Goal: Information Seeking & Learning: Learn about a topic

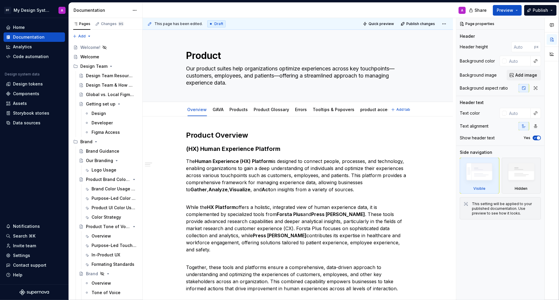
click at [403, 111] on span "Add tab" at bounding box center [403, 109] width 14 height 5
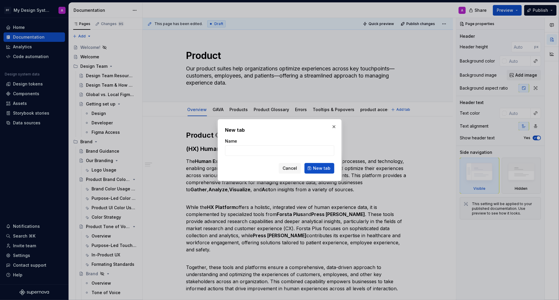
type textarea "*"
type input "NAV"
click at [323, 171] on span "New tab" at bounding box center [321, 169] width 17 height 6
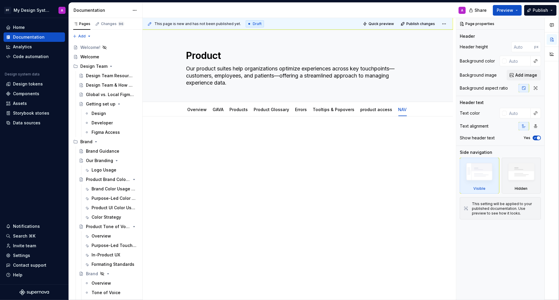
click at [263, 148] on div at bounding box center [297, 142] width 223 height 22
click at [259, 146] on div at bounding box center [297, 142] width 223 height 22
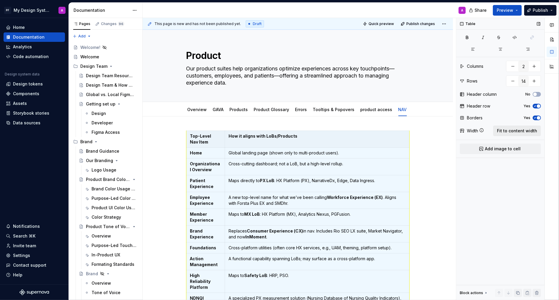
click at [530, 130] on span "Fit to content width" at bounding box center [517, 131] width 40 height 6
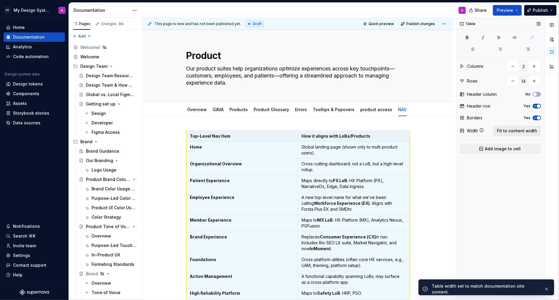
scroll to position [72, 0]
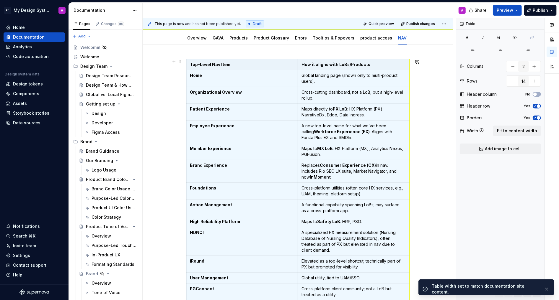
click at [442, 131] on div "Top-Level Nav Item How it aligns with LoBs/Products Home Global landing page (s…" at bounding box center [298, 222] width 310 height 355
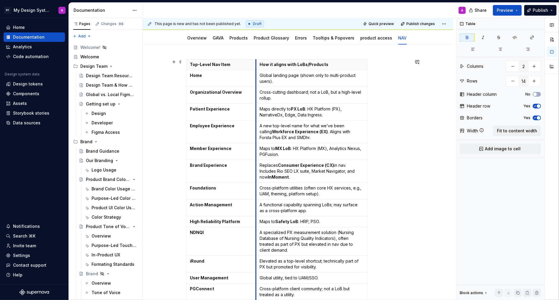
drag, startPoint x: 300, startPoint y: 65, endPoint x: 258, endPoint y: 64, distance: 41.6
click at [258, 64] on th "How it aligns with LoBs/Products" at bounding box center [311, 64] width 111 height 11
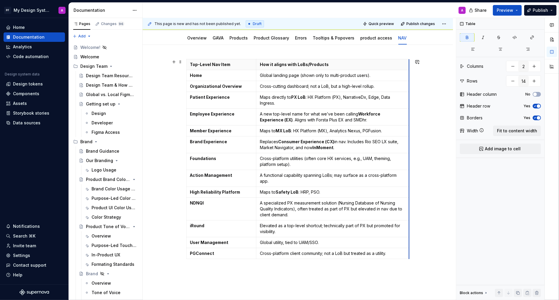
drag, startPoint x: 369, startPoint y: 67, endPoint x: 410, endPoint y: 69, distance: 41.1
click at [437, 125] on div "Top-Level Nav Item How it aligns with LoBs/Products Home Global landing page (s…" at bounding box center [298, 202] width 310 height 314
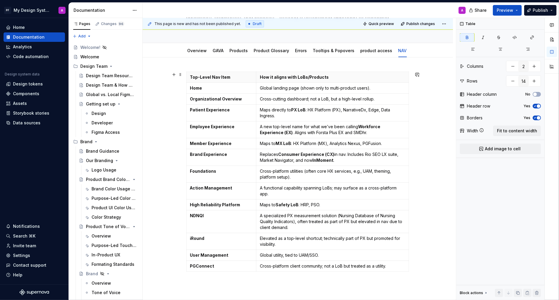
scroll to position [68, 0]
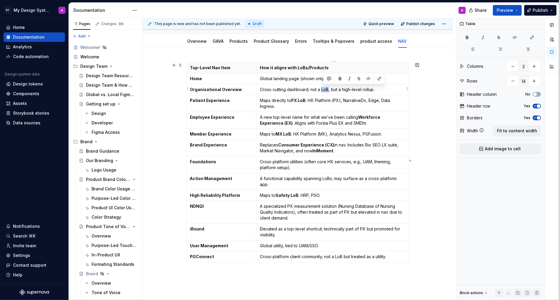
drag, startPoint x: 330, startPoint y: 89, endPoint x: 323, endPoint y: 89, distance: 6.8
click at [323, 89] on p "Cross-cutting dashboard; not a LoB, but a high-level rollup." at bounding box center [332, 90] width 145 height 6
click at [341, 78] on button "button" at bounding box center [340, 79] width 8 height 8
drag, startPoint x: 344, startPoint y: 89, endPoint x: 375, endPoint y: 89, distance: 31.0
click at [375, 89] on p "Cross-cutting dashboard; not a LoB , but a high-level rollup." at bounding box center [332, 90] width 145 height 6
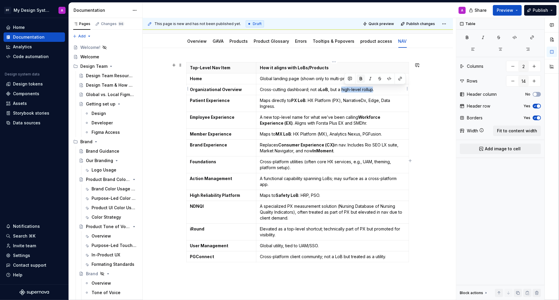
click at [361, 80] on button "button" at bounding box center [360, 79] width 8 height 8
click at [435, 132] on div "Top-Level Nav Item How it aligns with LoBs/Products Home Global landing page (s…" at bounding box center [298, 205] width 310 height 314
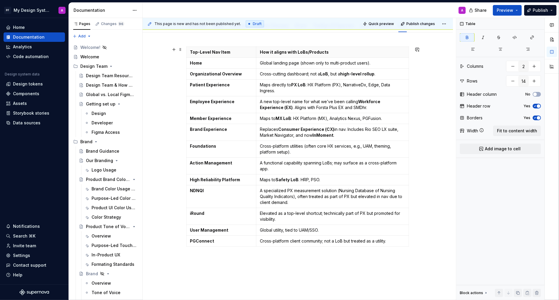
scroll to position [85, 0]
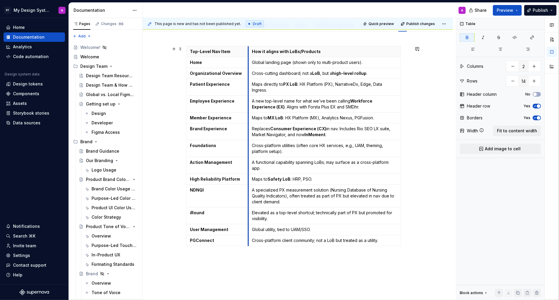
drag, startPoint x: 259, startPoint y: 84, endPoint x: 251, endPoint y: 84, distance: 8.0
click at [251, 84] on td "Maps directly to PX LoB : HX Platform (PX), NarrativeDx, Edge, Data Ingress." at bounding box center [324, 87] width 152 height 17
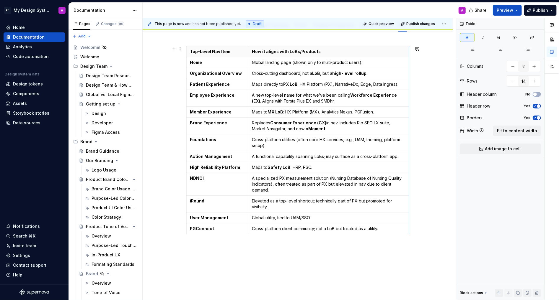
drag, startPoint x: 401, startPoint y: 94, endPoint x: 409, endPoint y: 97, distance: 8.8
click at [426, 119] on div "Top-Level Nav Item How it aligns with LoBs/Products Home Global landing page (s…" at bounding box center [298, 183] width 310 height 302
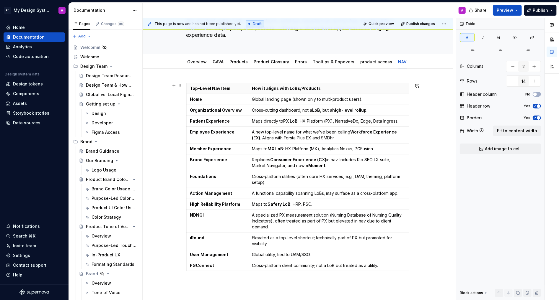
scroll to position [56, 0]
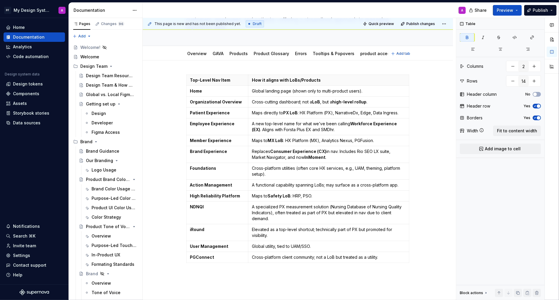
type textarea "*"
click at [220, 89] on p "Home" at bounding box center [217, 91] width 55 height 6
click at [367, 90] on p "Global landing page (shown only to multi-product users)." at bounding box center [328, 91] width 153 height 6
click at [254, 92] on p "Global landing page (shown only to multi-product users)." at bounding box center [328, 91] width 153 height 6
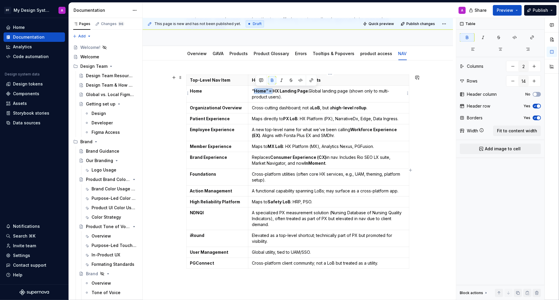
drag, startPoint x: 275, startPoint y: 90, endPoint x: 256, endPoint y: 90, distance: 18.6
click at [256, 90] on strong "“Home” = HX Landing Page" at bounding box center [280, 91] width 56 height 5
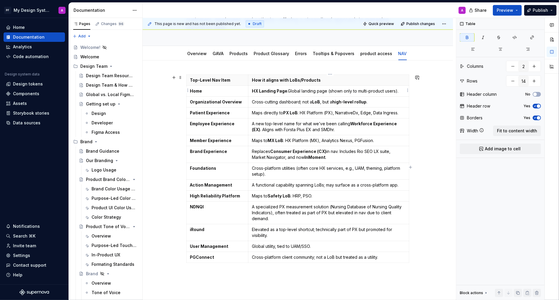
click at [289, 90] on p "HX Landing Page .Global landing page (shown only to multi-product users)." at bounding box center [328, 91] width 153 height 6
click at [441, 125] on div "Top-Level Nav Item How it aligns with LoBs/Products Home HX Landing Page . Glob…" at bounding box center [298, 211] width 310 height 302
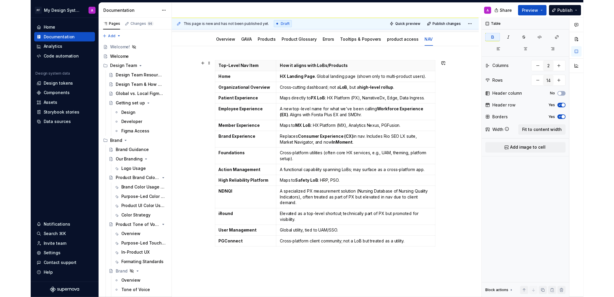
scroll to position [61, 0]
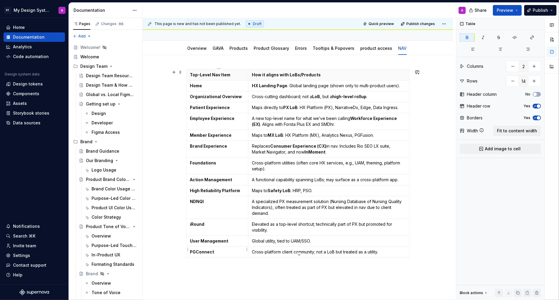
click at [201, 247] on td "PGConnect" at bounding box center [217, 252] width 62 height 11
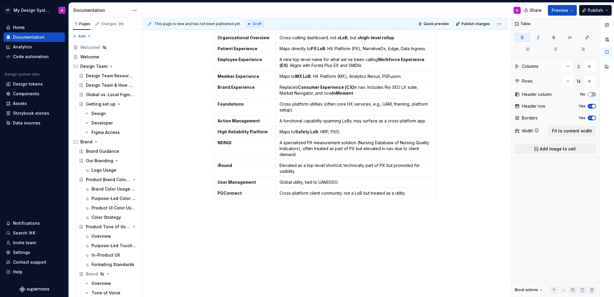
scroll to position [0, 0]
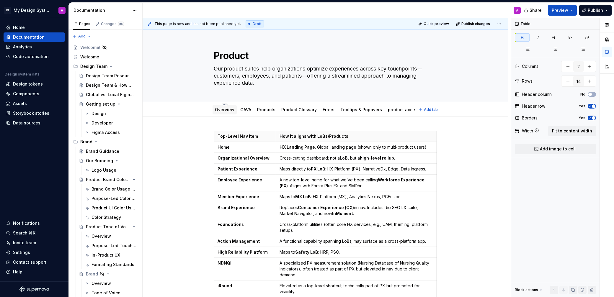
click at [227, 111] on link "Overview" at bounding box center [224, 109] width 19 height 5
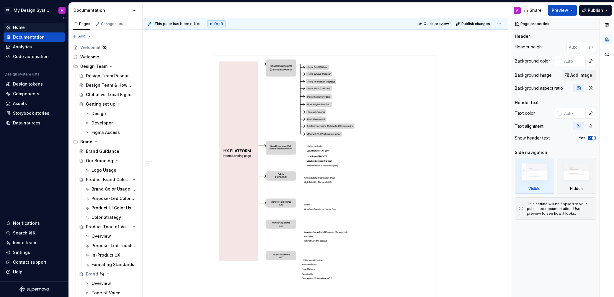
click at [14, 26] on div "Home" at bounding box center [19, 27] width 12 height 6
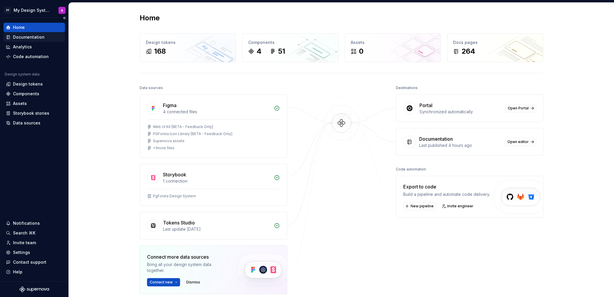
click at [20, 37] on div "Documentation" at bounding box center [29, 37] width 32 height 6
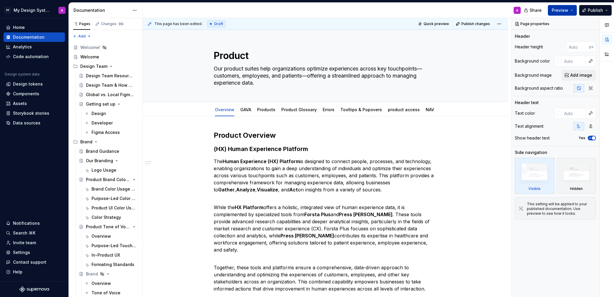
click at [558, 10] on button "Preview" at bounding box center [562, 10] width 29 height 11
click at [558, 12] on span "Publish" at bounding box center [595, 10] width 15 height 6
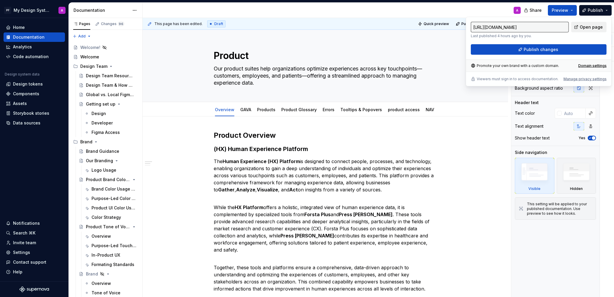
click at [558, 28] on span "Open page" at bounding box center [591, 27] width 23 height 6
click at [554, 49] on span "Publish changes" at bounding box center [541, 50] width 35 height 6
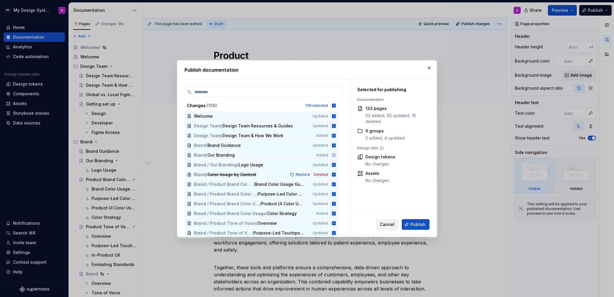
click at [385, 226] on span "Cancel" at bounding box center [387, 225] width 14 height 6
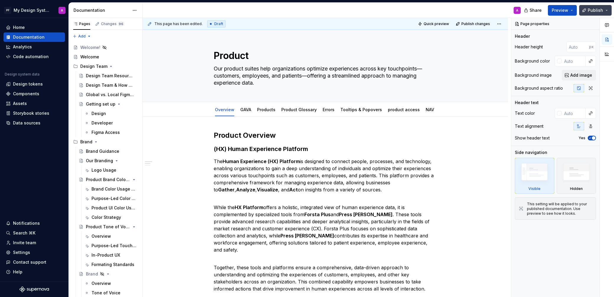
click at [558, 10] on button "Publish" at bounding box center [595, 10] width 32 height 11
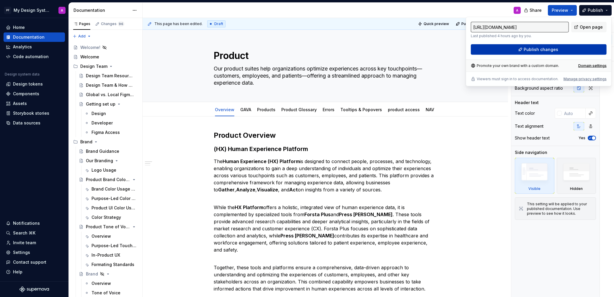
click at [558, 50] on button "Publish changes" at bounding box center [539, 49] width 136 height 11
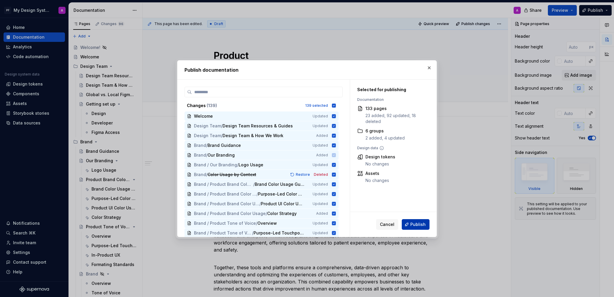
click at [418, 227] on button "Publish" at bounding box center [416, 224] width 28 height 11
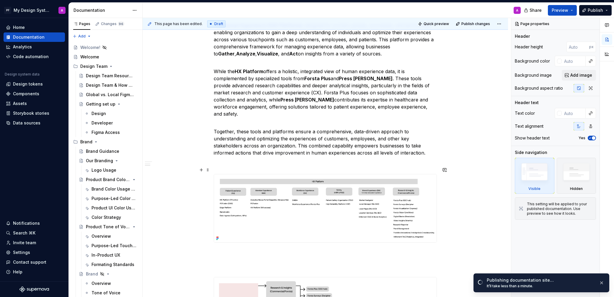
scroll to position [139, 0]
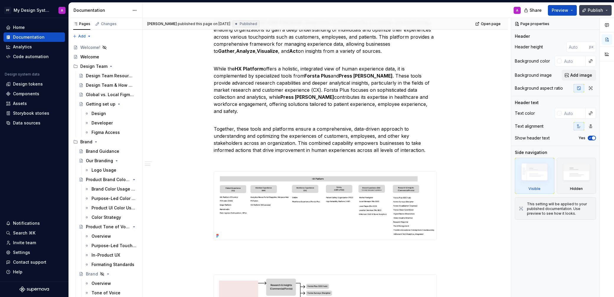
click at [558, 12] on button "Publish" at bounding box center [595, 10] width 32 height 11
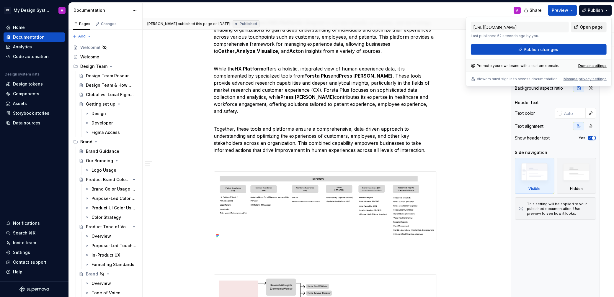
click at [558, 28] on span "Open page" at bounding box center [591, 27] width 23 height 6
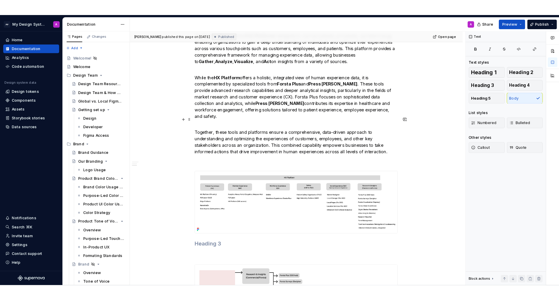
scroll to position [0, 0]
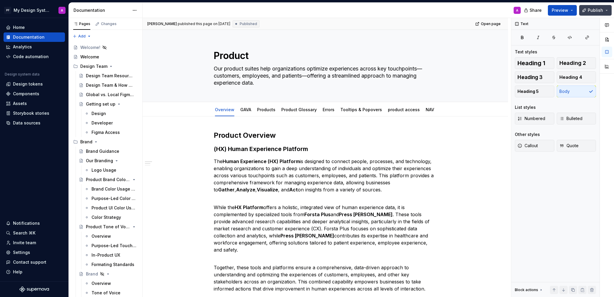
click at [558, 9] on button "Publish" at bounding box center [595, 10] width 32 height 11
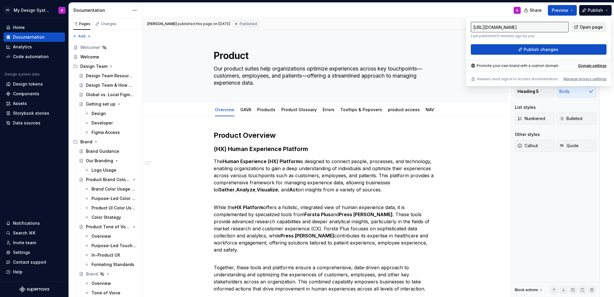
click at [558, 27] on span "Open page" at bounding box center [591, 27] width 23 height 6
click at [445, 133] on button "button" at bounding box center [444, 135] width 8 height 8
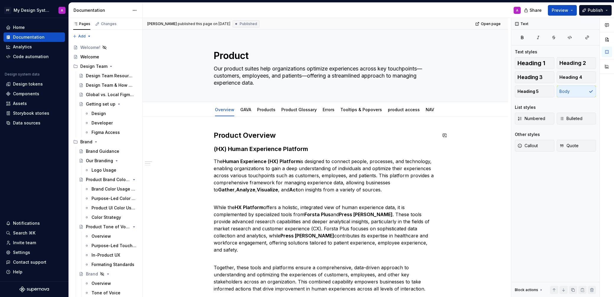
drag, startPoint x: 463, startPoint y: 130, endPoint x: 411, endPoint y: 119, distance: 53.0
click at [463, 131] on div "[PERSON_NAME] published this page on [DATE] Published Open page Product Our pro…" at bounding box center [327, 157] width 368 height 279
click at [558, 10] on span "Publish" at bounding box center [595, 10] width 15 height 6
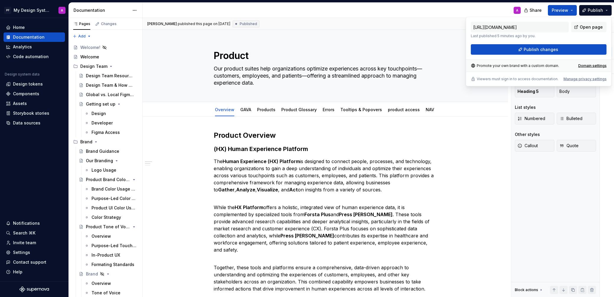
click at [558, 36] on div "[URL][DOMAIN_NAME] Last published 5 minutes ago by you. Open page" at bounding box center [539, 30] width 136 height 17
click at [558, 26] on span "Open page" at bounding box center [591, 27] width 23 height 6
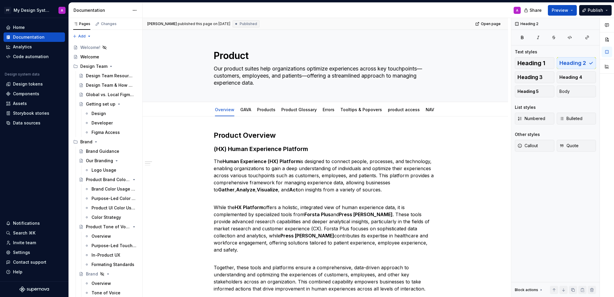
click at [466, 11] on div "A" at bounding box center [334, 10] width 383 height 15
click at [558, 12] on button "Publish" at bounding box center [595, 10] width 32 height 11
click at [490, 14] on div "A" at bounding box center [334, 10] width 383 height 15
click at [558, 12] on button "Publish" at bounding box center [595, 10] width 32 height 11
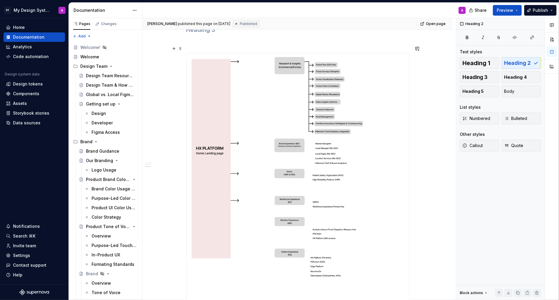
scroll to position [313, 0]
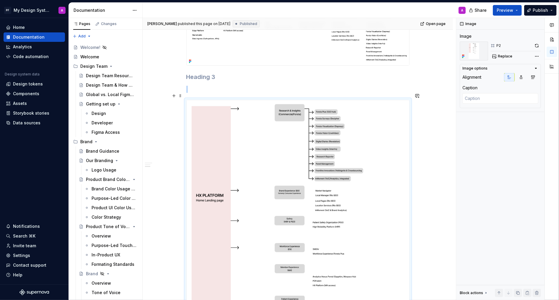
click at [335, 158] on img at bounding box center [298, 269] width 223 height 338
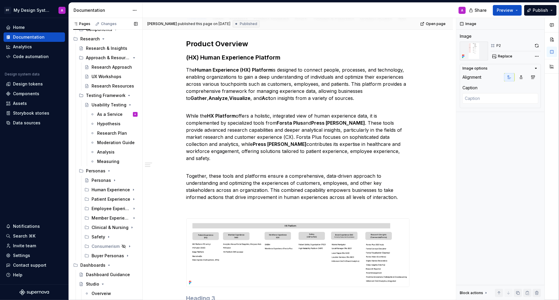
scroll to position [727, 0]
type textarea "*"
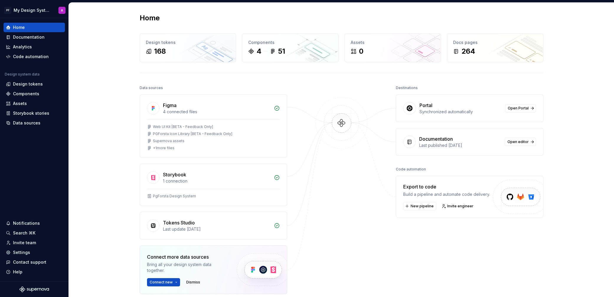
scroll to position [73, 0]
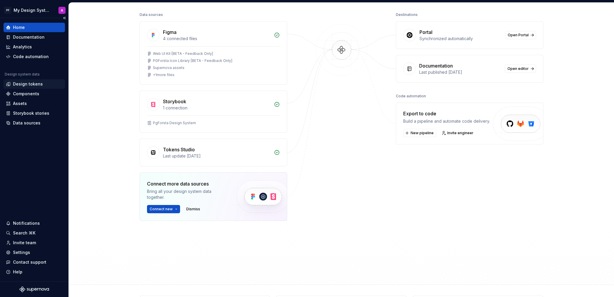
click at [27, 86] on div "Design tokens" at bounding box center [28, 84] width 30 height 6
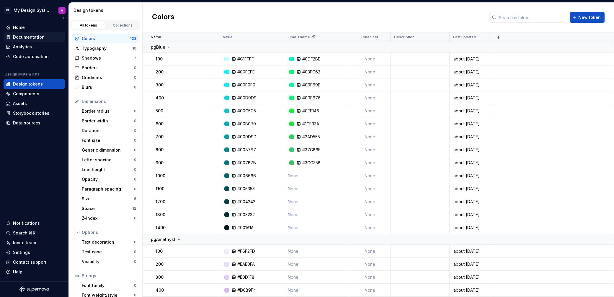
click at [22, 37] on div "Documentation" at bounding box center [29, 37] width 32 height 6
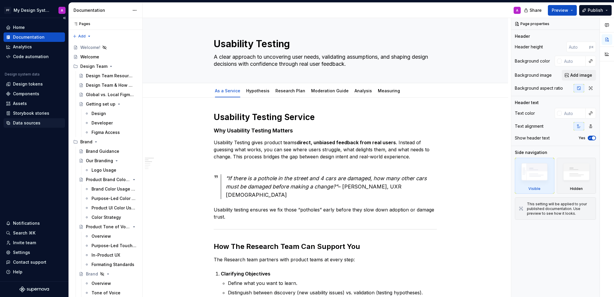
click at [25, 122] on div "Data sources" at bounding box center [26, 123] width 27 height 6
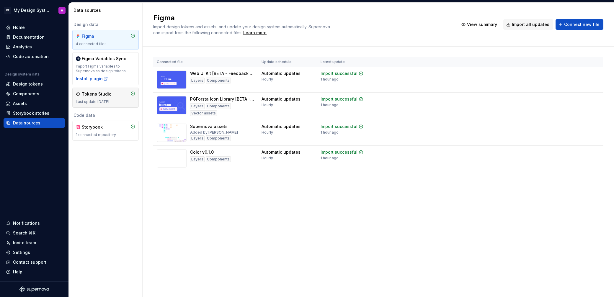
click at [118, 105] on div "Tokens Studio Last update 1 year ago" at bounding box center [105, 98] width 66 height 20
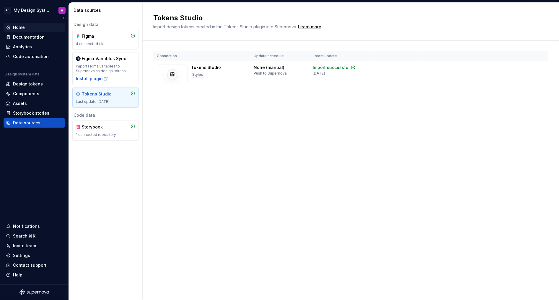
click at [16, 27] on div "Home" at bounding box center [19, 27] width 12 height 6
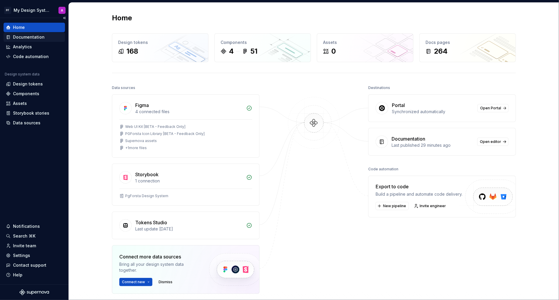
click at [26, 39] on div "Documentation" at bounding box center [29, 37] width 32 height 6
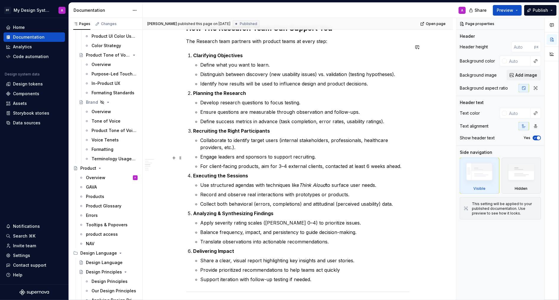
scroll to position [243, 0]
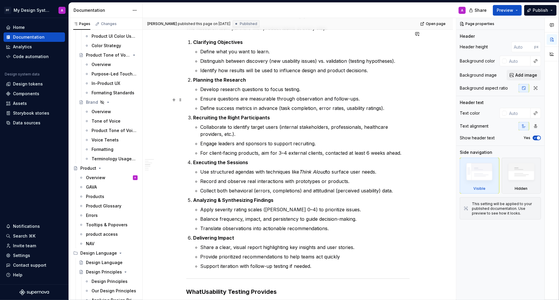
type textarea "*"
